Goal: Information Seeking & Learning: Check status

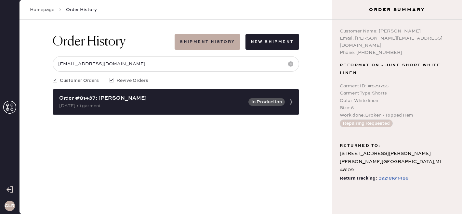
click at [8, 107] on icon at bounding box center [9, 107] width 13 height 13
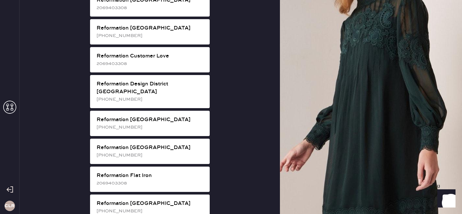
scroll to position [305, 0]
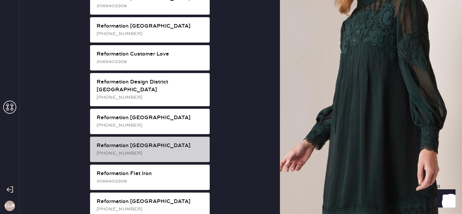
click at [150, 150] on div "[PHONE_NUMBER]" at bounding box center [151, 153] width 108 height 7
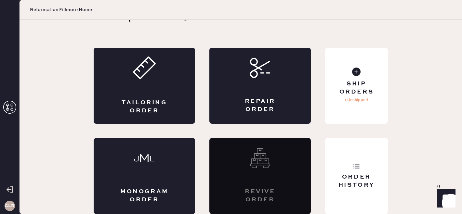
click at [390, 180] on div "Customer Love Tailoring Order Repair Order Monogram Order Revive order Order Hi…" at bounding box center [241, 106] width 320 height 216
click at [376, 175] on div "Order History" at bounding box center [356, 181] width 52 height 16
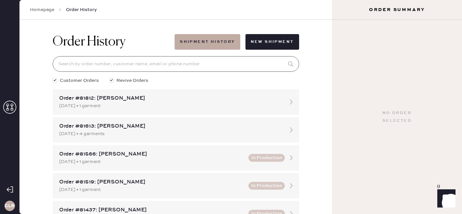
click at [124, 65] on input at bounding box center [176, 64] width 247 height 16
paste input "[EMAIL_ADDRESS][DOMAIN_NAME]"
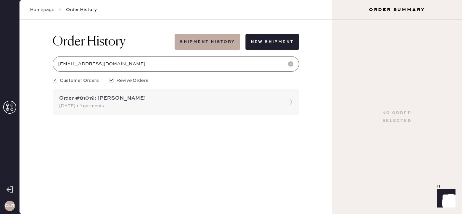
type input "[EMAIL_ADDRESS][DOMAIN_NAME]"
click at [134, 105] on div "[DATE] • 2 garments" at bounding box center [170, 105] width 222 height 7
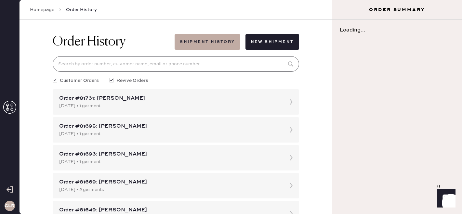
click at [119, 65] on input at bounding box center [176, 64] width 247 height 16
paste input "[EMAIL_ADDRESS][DOMAIN_NAME]"
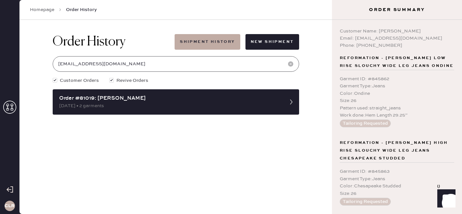
type input "[EMAIL_ADDRESS][DOMAIN_NAME]"
copy div "Garment ID : # 845862"
drag, startPoint x: 393, startPoint y: 78, endPoint x: 335, endPoint y: 80, distance: 58.3
click at [335, 80] on div "Customer Name: [PERSON_NAME] Email: [EMAIL_ADDRESS][DOMAIN_NAME] Phone: [PHONE_…" at bounding box center [397, 117] width 130 height 194
